Goal: Information Seeking & Learning: Learn about a topic

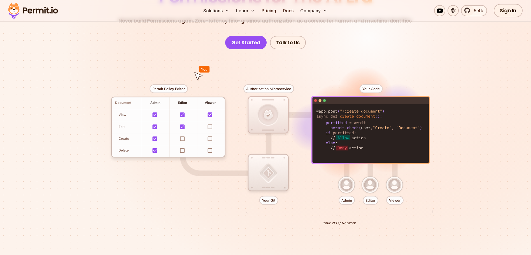
drag, startPoint x: 0, startPoint y: 0, endPoint x: 305, endPoint y: 128, distance: 330.3
click at [305, 128] on div at bounding box center [265, 152] width 392 height 206
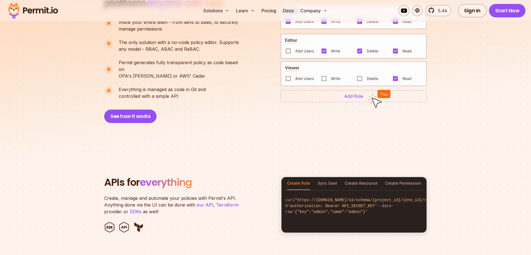
scroll to position [439, 0]
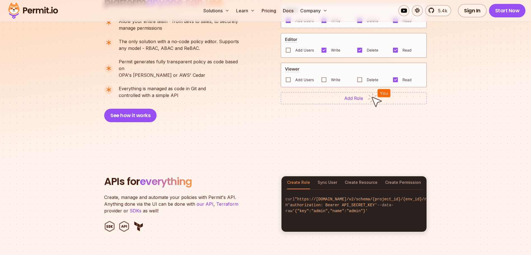
click at [251, 11] on icon at bounding box center [252, 10] width 4 height 4
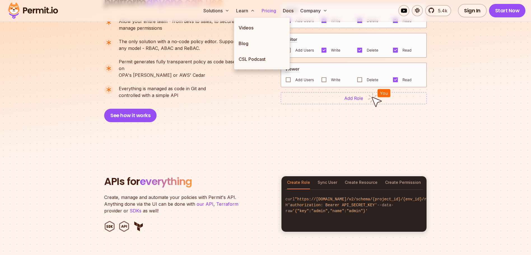
drag, startPoint x: 305, startPoint y: 128, endPoint x: 275, endPoint y: 10, distance: 120.9
click at [275, 10] on link "Pricing" at bounding box center [268, 10] width 19 height 11
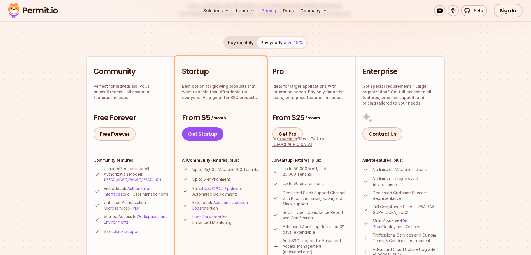
scroll to position [97, 0]
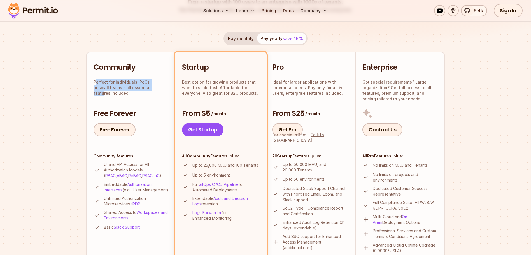
drag, startPoint x: 275, startPoint y: 10, endPoint x: 141, endPoint y: 88, distance: 154.9
click at [141, 88] on p "Perfect for individuals, PoCs, or small teams - all essential features included." at bounding box center [132, 87] width 76 height 17
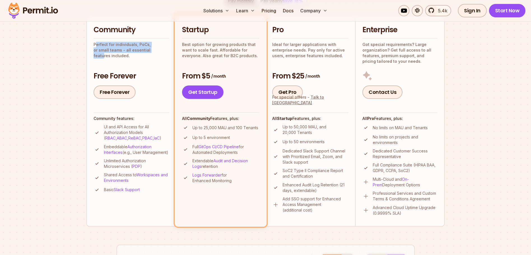
scroll to position [135, 0]
drag, startPoint x: 141, startPoint y: 88, endPoint x: 385, endPoint y: 167, distance: 256.7
click at [385, 167] on li "Enterprise Got special requirements? Large organization? Get full access to all…" at bounding box center [400, 120] width 90 height 212
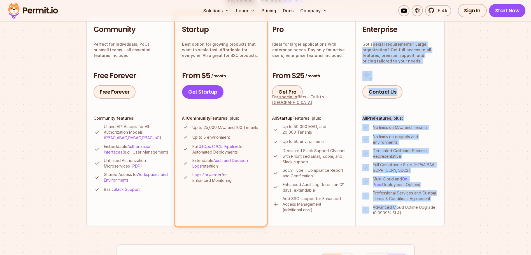
drag, startPoint x: 385, startPoint y: 167, endPoint x: 371, endPoint y: 45, distance: 122.9
click at [371, 45] on li "Enterprise Got special requirements? Large organization? Get full access to all…" at bounding box center [400, 120] width 90 height 212
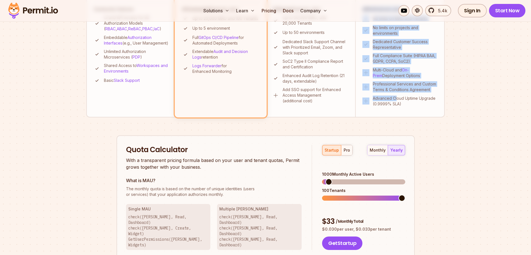
scroll to position [245, 0]
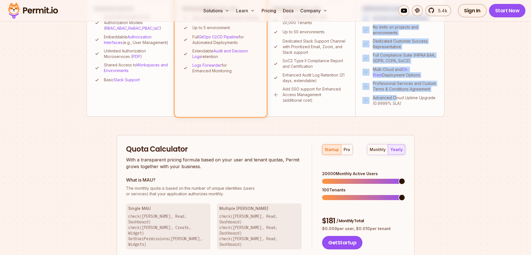
click at [405, 178] on span at bounding box center [401, 181] width 7 height 7
click at [347, 150] on div "pro" at bounding box center [346, 150] width 6 height 6
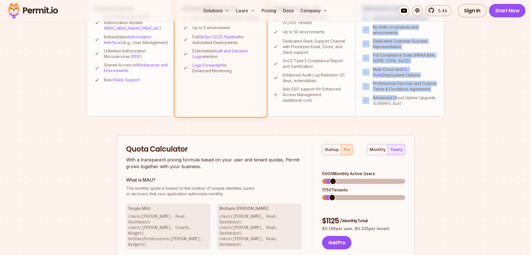
click at [330, 178] on span at bounding box center [332, 181] width 7 height 7
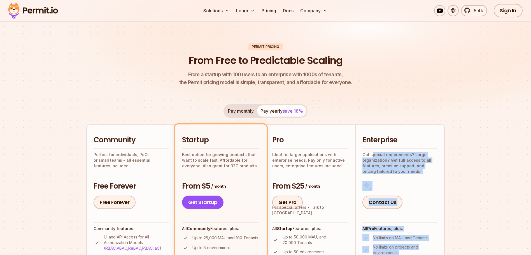
scroll to position [0, 0]
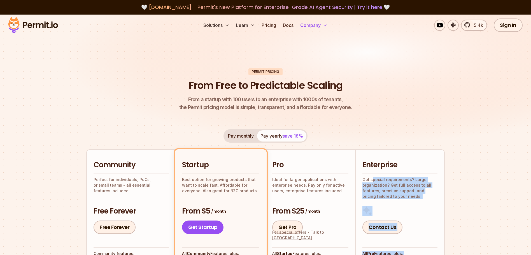
drag, startPoint x: 371, startPoint y: 45, endPoint x: 311, endPoint y: 24, distance: 63.5
click at [311, 24] on button "Company" at bounding box center [314, 25] width 32 height 11
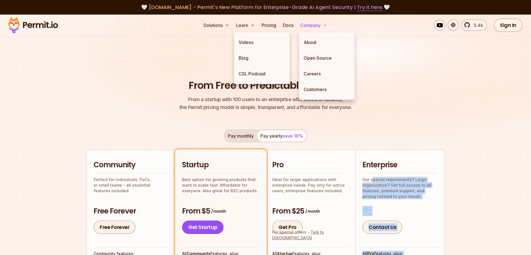
click at [253, 25] on icon at bounding box center [252, 25] width 4 height 4
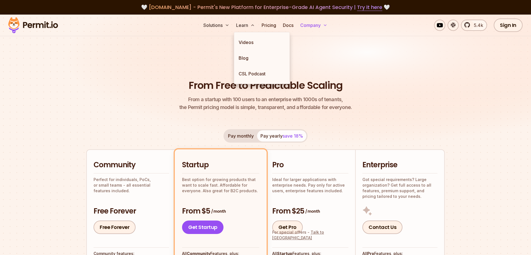
click at [221, 32] on div "Solutions Learn Videos Blog CSL Podcast Pricing Docs Company 5.4k Sign In Start…" at bounding box center [265, 26] width 531 height 22
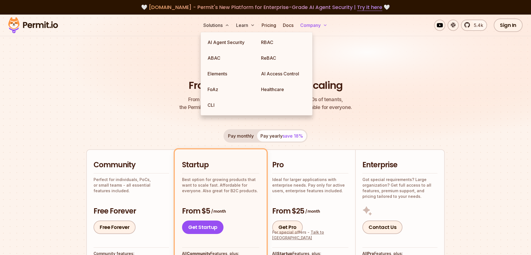
click at [221, 23] on button "Solutions" at bounding box center [216, 25] width 31 height 11
drag, startPoint x: 311, startPoint y: 24, endPoint x: 271, endPoint y: 56, distance: 50.8
click at [271, 56] on link "ReBAC" at bounding box center [282, 58] width 53 height 16
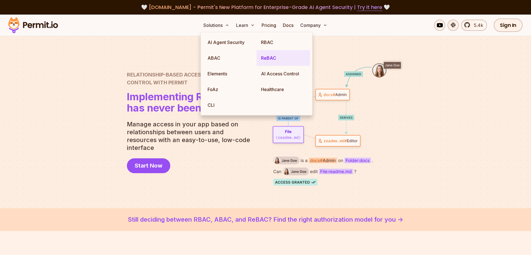
click at [195, 129] on p "Manage access in your app based on relationships between users and resources wi…" at bounding box center [191, 135] width 128 height 31
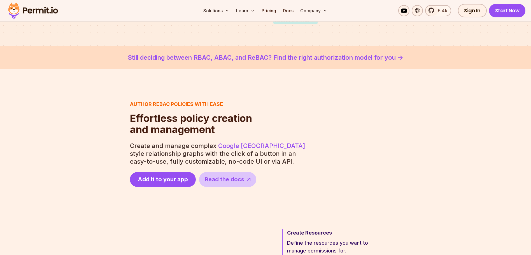
scroll to position [151, 0]
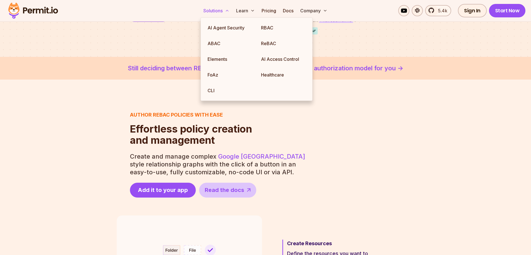
drag, startPoint x: 271, startPoint y: 56, endPoint x: 215, endPoint y: 10, distance: 71.8
click at [215, 10] on button "Solutions" at bounding box center [216, 10] width 31 height 11
click at [217, 45] on link "ABAC" at bounding box center [229, 44] width 53 height 16
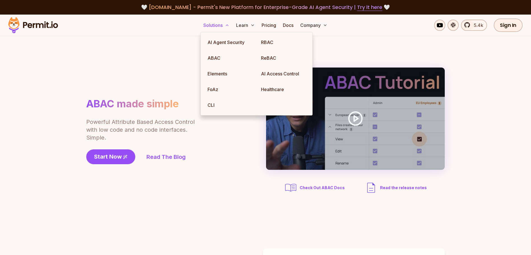
scroll to position [6, 0]
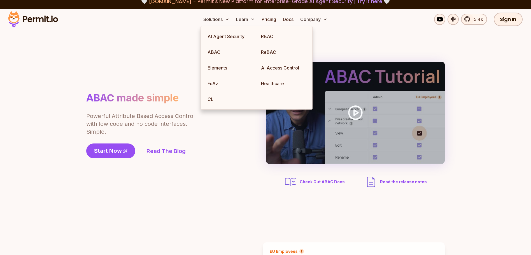
drag, startPoint x: 215, startPoint y: 10, endPoint x: 225, endPoint y: 161, distance: 151.2
click at [225, 161] on div "ABAC made simple Powerful Attribute Based Access Control with low code and no c…" at bounding box center [265, 125] width 358 height 127
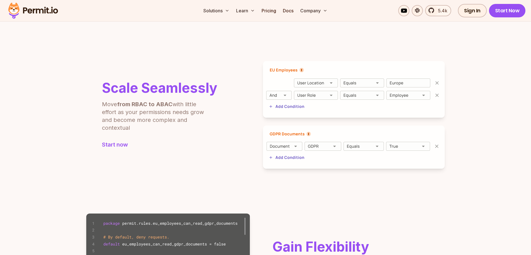
scroll to position [188, 0]
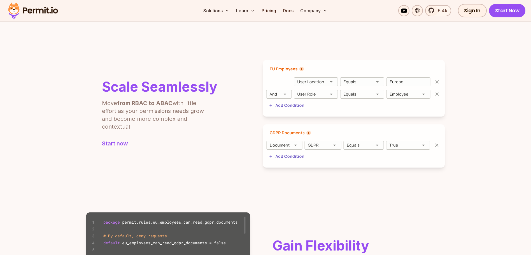
drag, startPoint x: 225, startPoint y: 161, endPoint x: 317, endPoint y: 79, distance: 123.5
click at [317, 79] on img at bounding box center [354, 88] width 182 height 57
drag, startPoint x: 317, startPoint y: 79, endPoint x: 322, endPoint y: 81, distance: 5.4
click at [322, 81] on img at bounding box center [354, 88] width 182 height 57
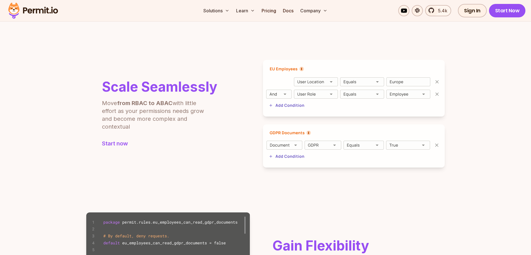
click at [322, 81] on img at bounding box center [354, 88] width 182 height 57
drag, startPoint x: 322, startPoint y: 81, endPoint x: 288, endPoint y: 110, distance: 44.1
click at [288, 110] on img at bounding box center [354, 88] width 182 height 57
click at [288, 109] on img at bounding box center [354, 88] width 182 height 57
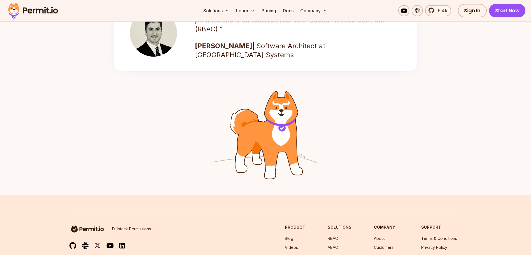
scroll to position [918, 0]
